Goal: Use online tool/utility: Utilize a website feature to perform a specific function

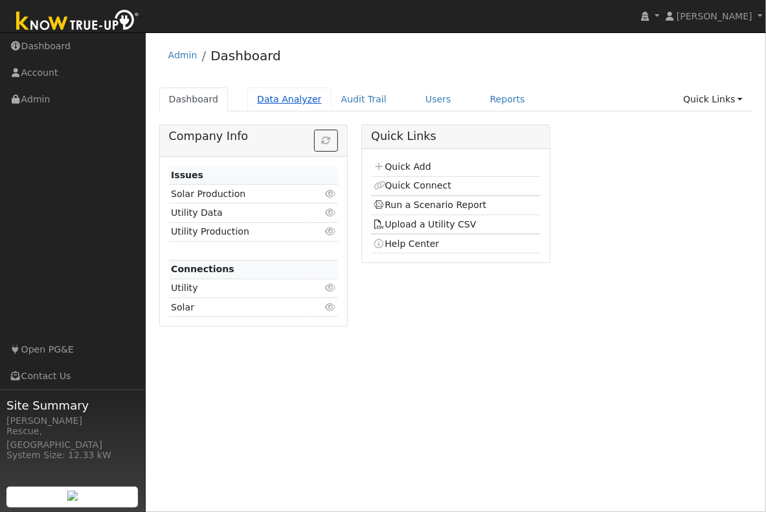
click at [301, 104] on link "Data Analyzer" at bounding box center [290, 99] width 84 height 24
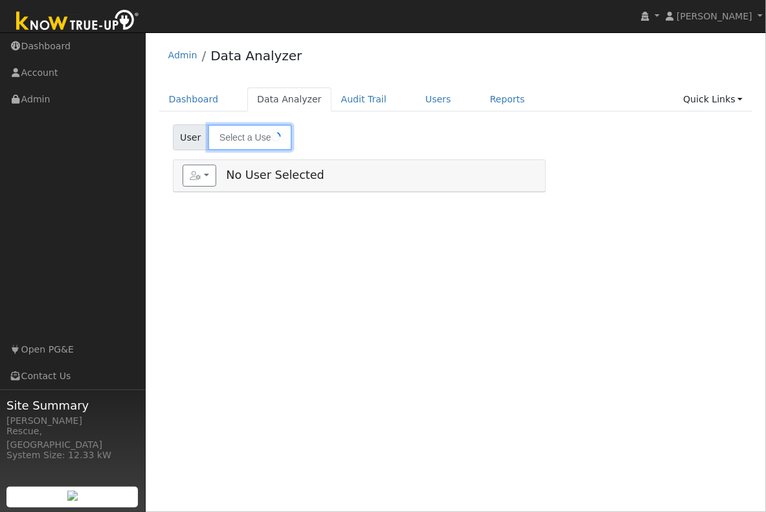
type input "[PERSON_NAME]"
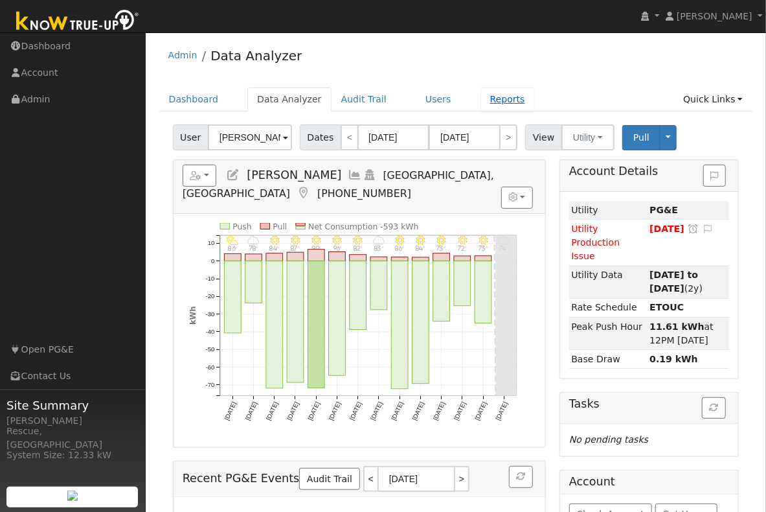
click at [505, 97] on link "Reports" at bounding box center [508, 99] width 54 height 24
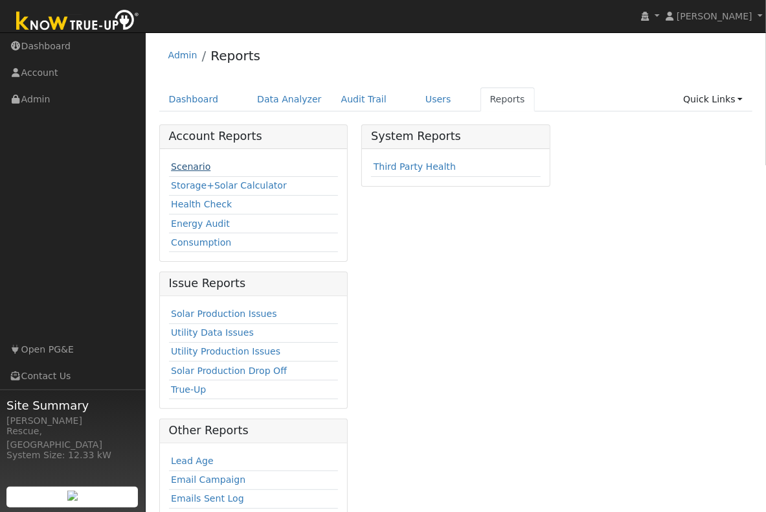
click at [198, 167] on link "Scenario" at bounding box center [191, 166] width 40 height 10
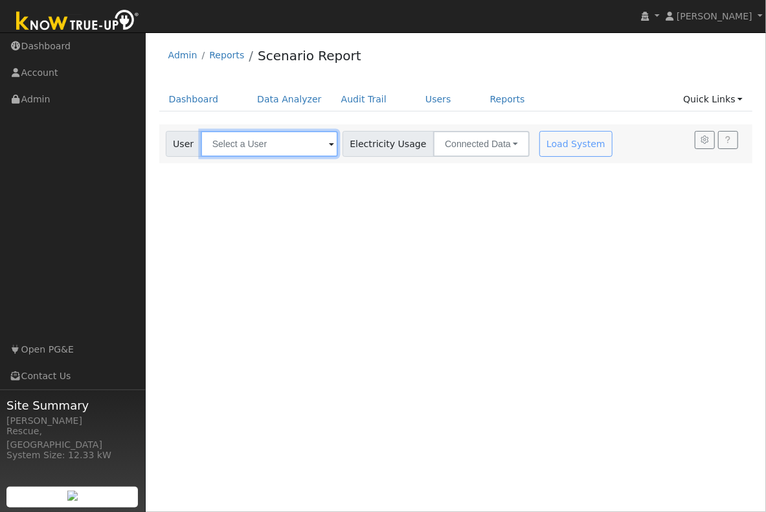
drag, startPoint x: 280, startPoint y: 133, endPoint x: 279, endPoint y: 143, distance: 10.4
click at [279, 134] on input "text" at bounding box center [269, 144] width 137 height 26
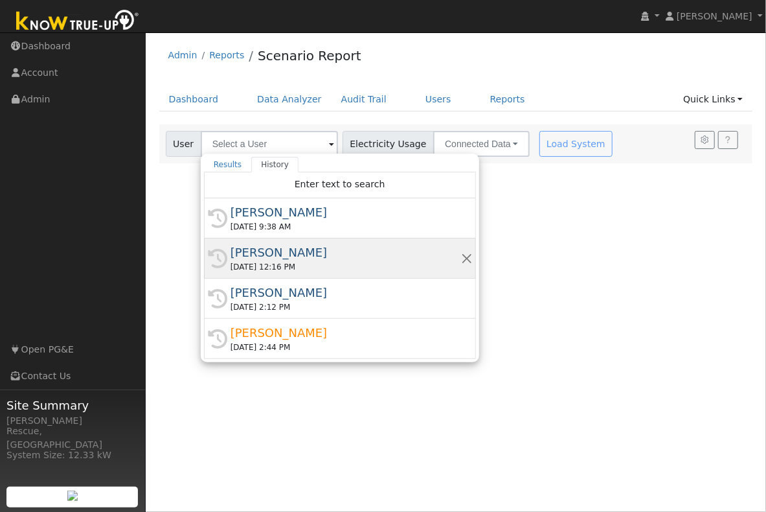
click at [319, 252] on div "Dave Keith" at bounding box center [346, 252] width 231 height 17
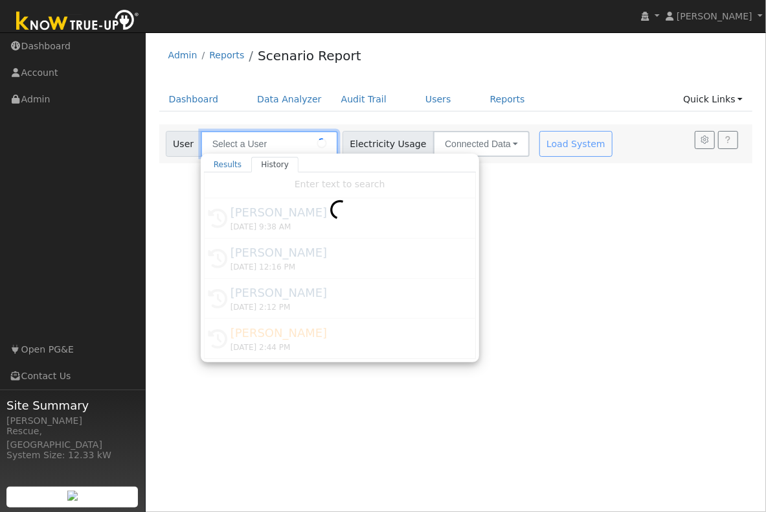
type input "Dave Keith"
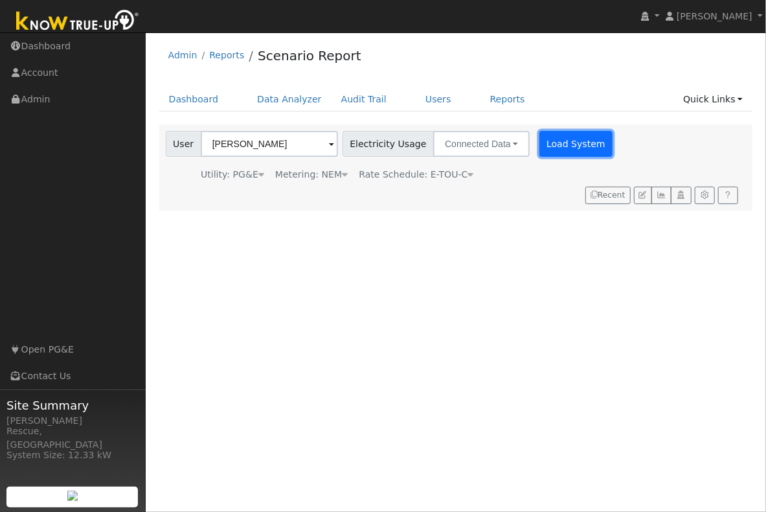
click at [540, 149] on button "Load System" at bounding box center [577, 144] width 74 height 26
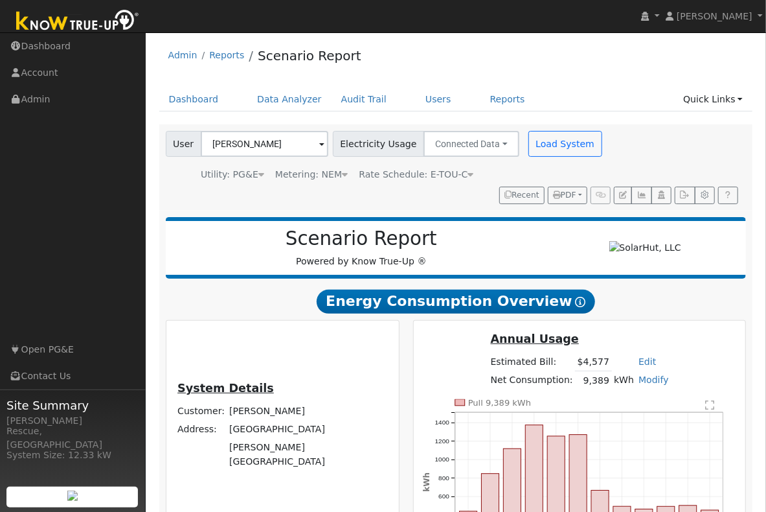
scroll to position [1, 0]
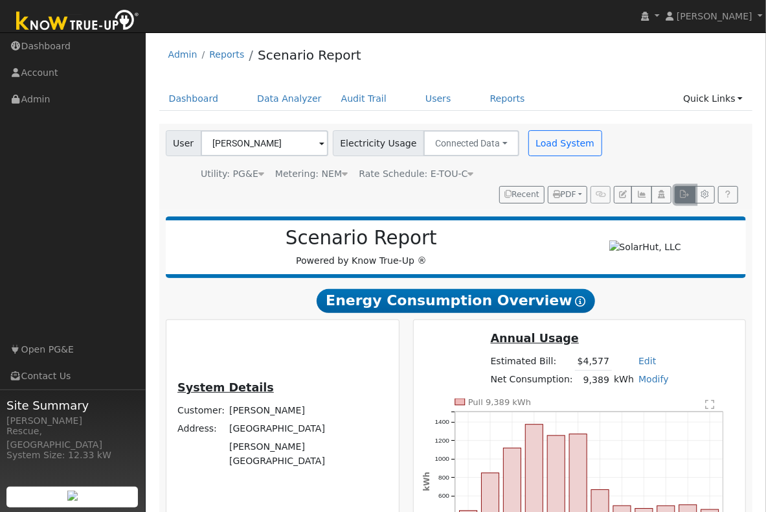
click at [691, 197] on button "button" at bounding box center [685, 195] width 20 height 18
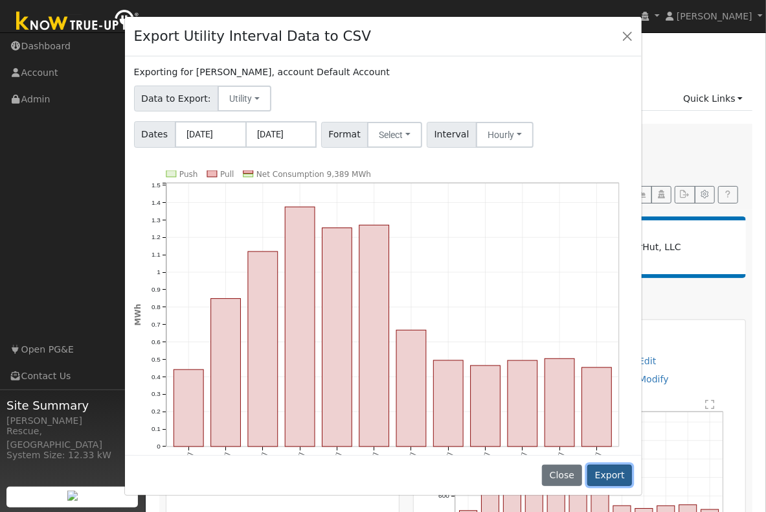
click at [613, 480] on button "Export" at bounding box center [610, 476] width 45 height 22
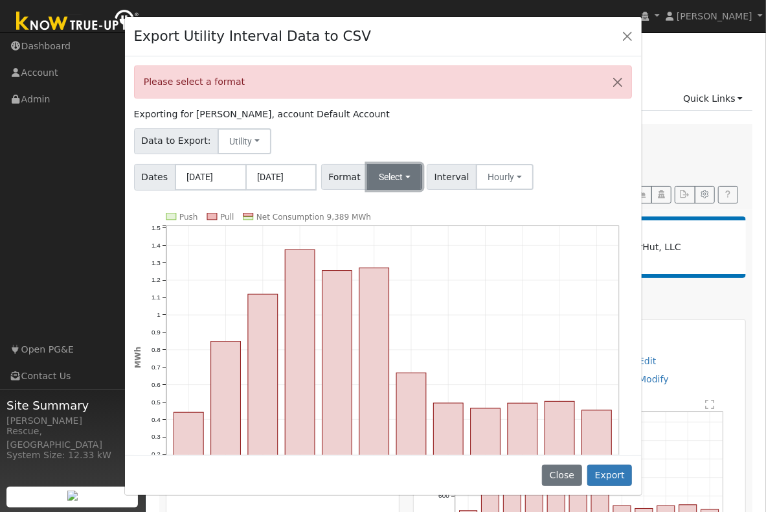
click at [389, 175] on button "Select" at bounding box center [394, 177] width 55 height 26
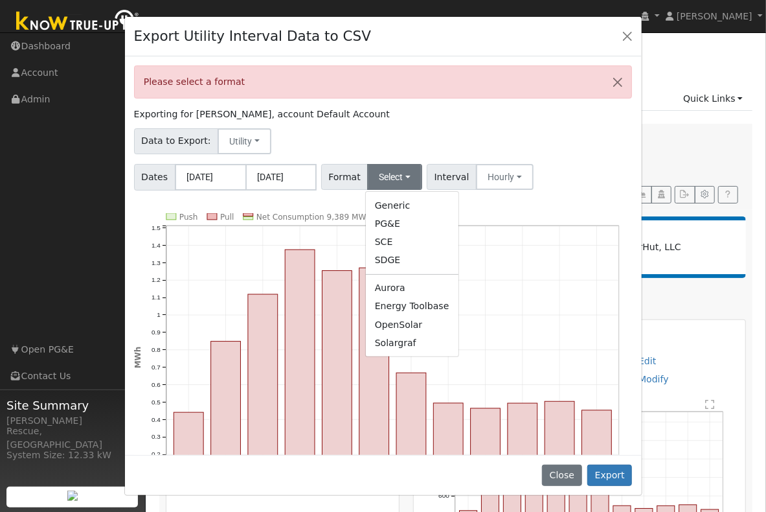
click at [397, 345] on link "Solargraf" at bounding box center [412, 343] width 93 height 18
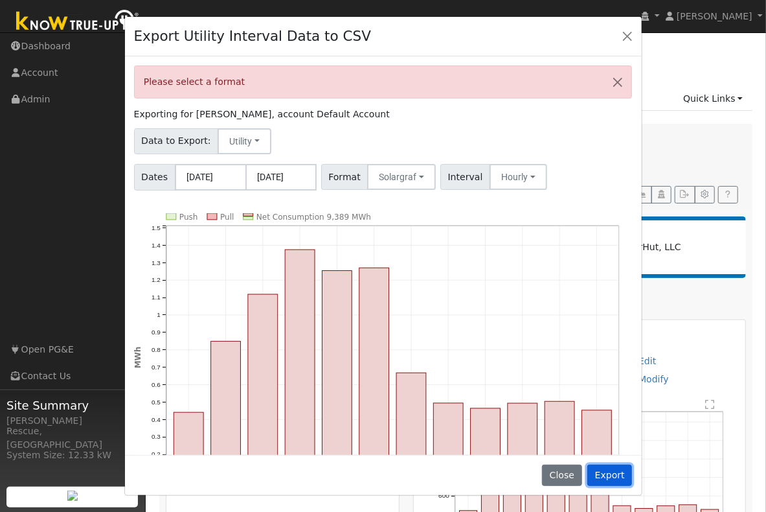
drag, startPoint x: 602, startPoint y: 471, endPoint x: 684, endPoint y: 460, distance: 82.4
click at [602, 471] on button "Export" at bounding box center [610, 476] width 45 height 22
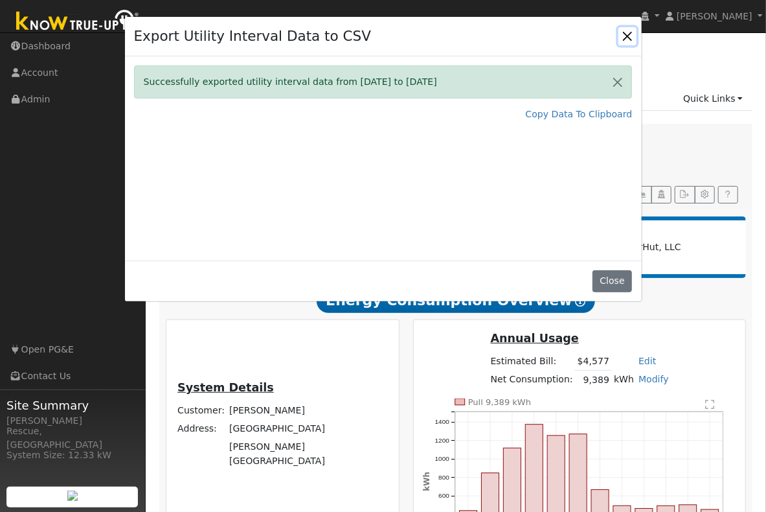
click at [625, 44] on button "Close" at bounding box center [628, 36] width 18 height 18
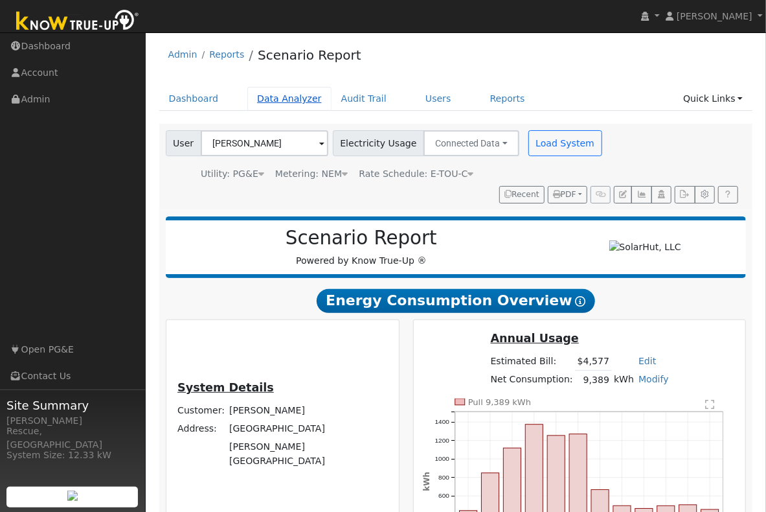
click at [298, 99] on link "Data Analyzer" at bounding box center [290, 99] width 84 height 24
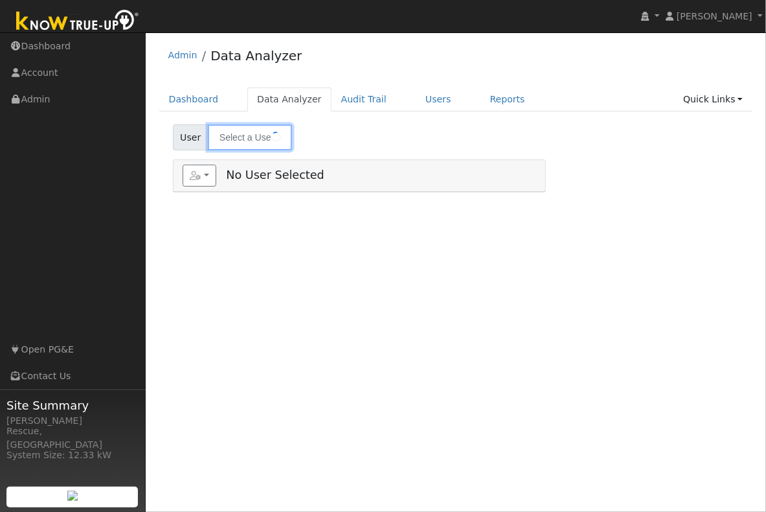
type input "[PERSON_NAME]"
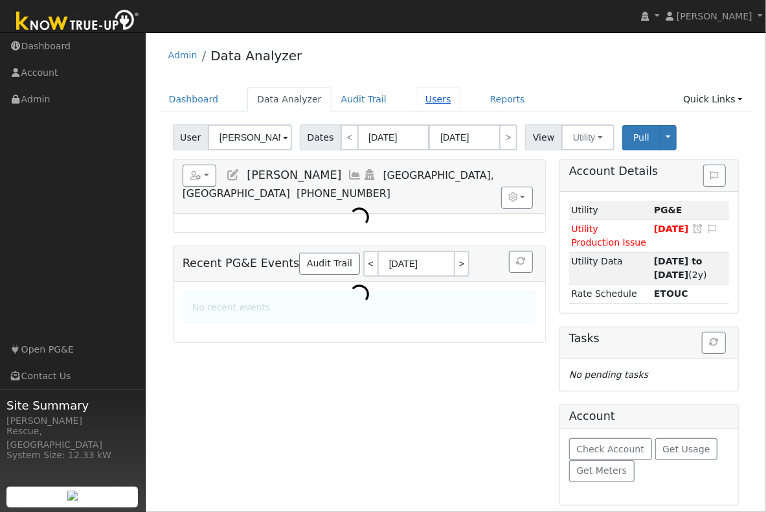
click at [422, 106] on link "Users" at bounding box center [438, 99] width 45 height 24
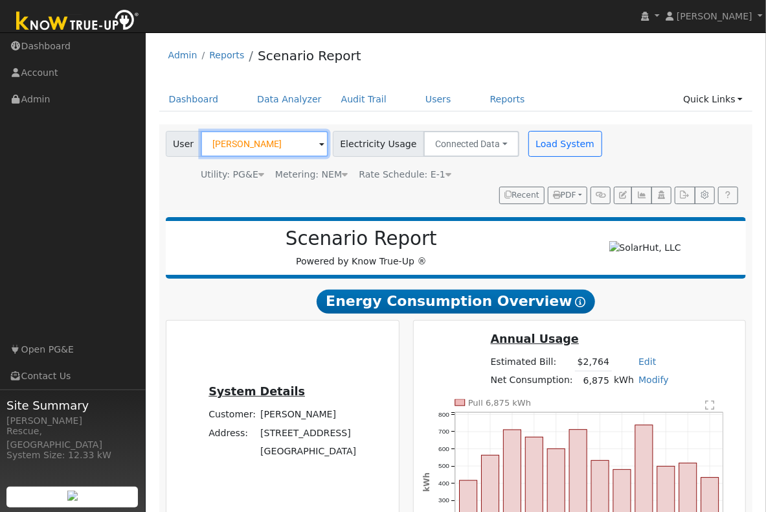
click at [299, 150] on input "[PERSON_NAME]" at bounding box center [265, 144] width 128 height 26
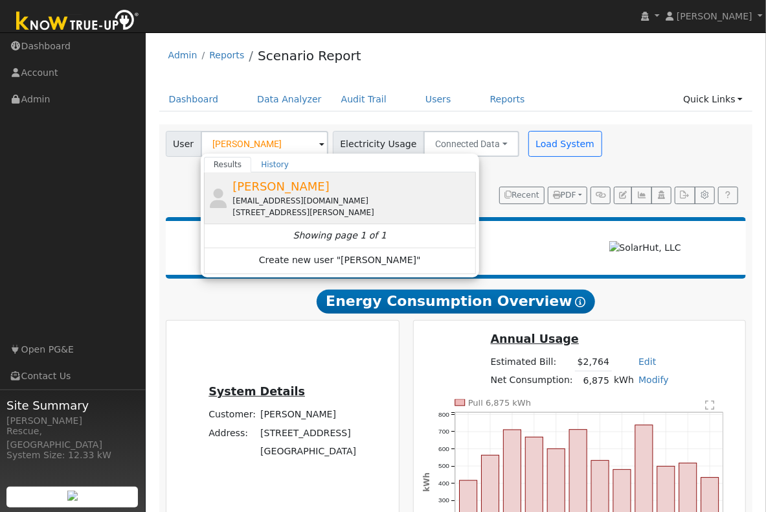
click at [356, 203] on div "[EMAIL_ADDRESS][DOMAIN_NAME]" at bounding box center [353, 201] width 240 height 12
type input "[PERSON_NAME]"
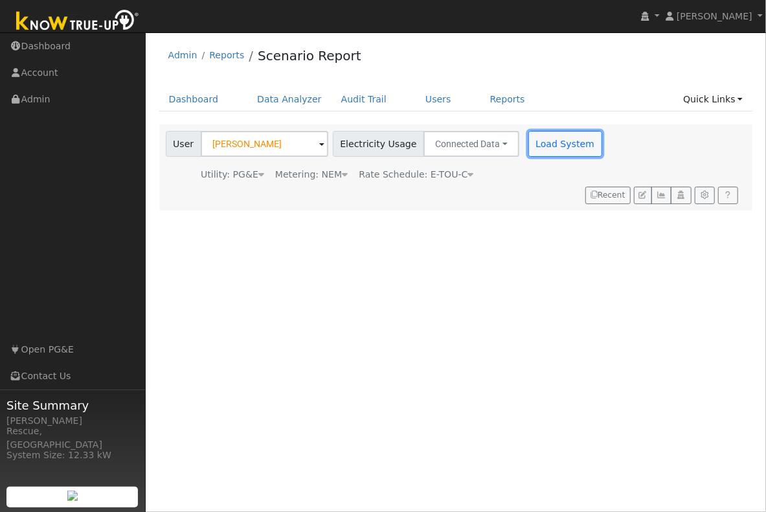
click at [540, 146] on button "Load System" at bounding box center [566, 144] width 74 height 26
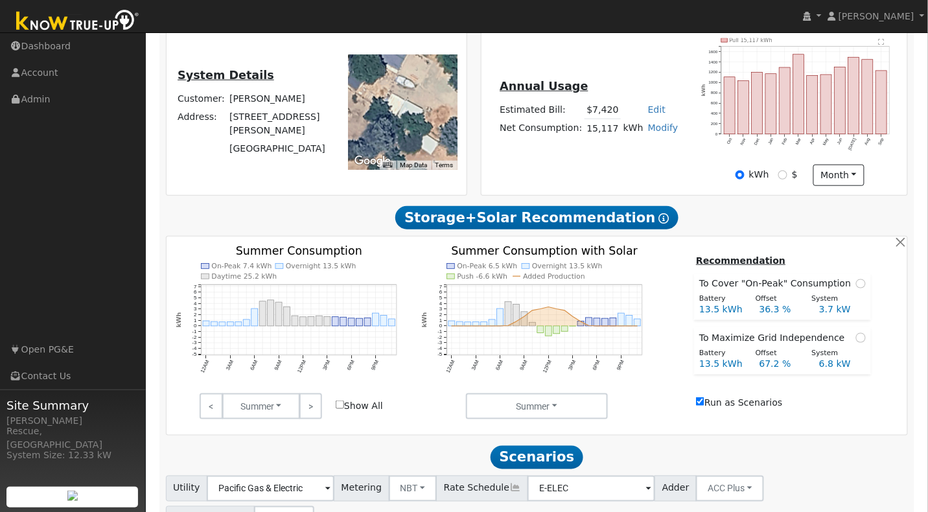
scroll to position [327, 0]
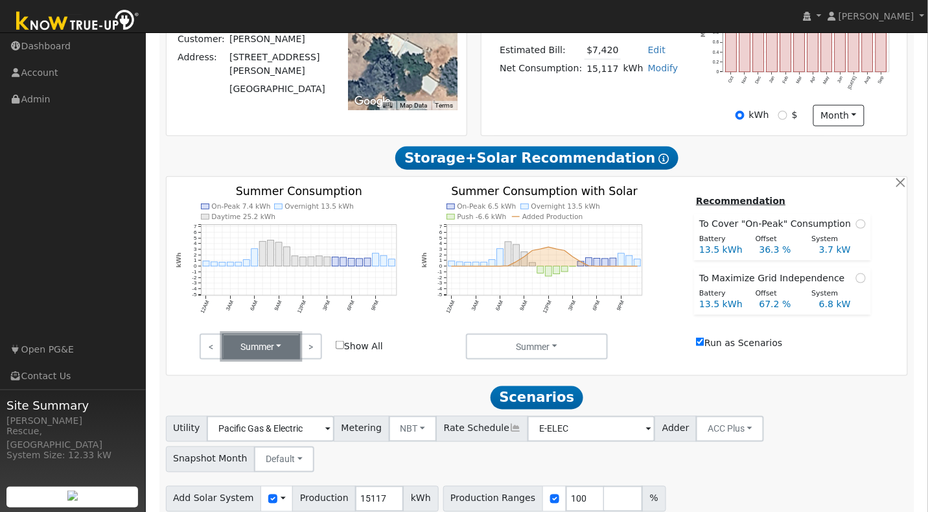
click at [254, 354] on button "Summer" at bounding box center [261, 347] width 78 height 26
click at [324, 327] on icon "On-Peak 7.4 kWh Overnight 13.5 kWh Daytime 25.2 kWh 12AM 3AM 6AM 9AM 12PM 3PM 6…" at bounding box center [292, 266] width 232 height 160
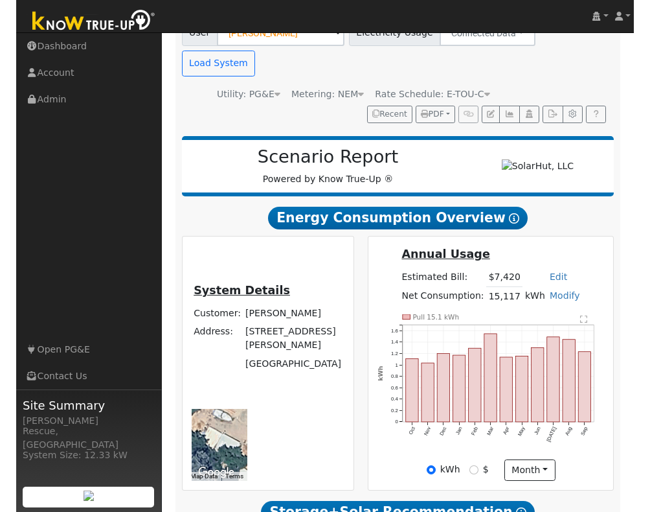
scroll to position [135, 0]
